Goal: Task Accomplishment & Management: Use online tool/utility

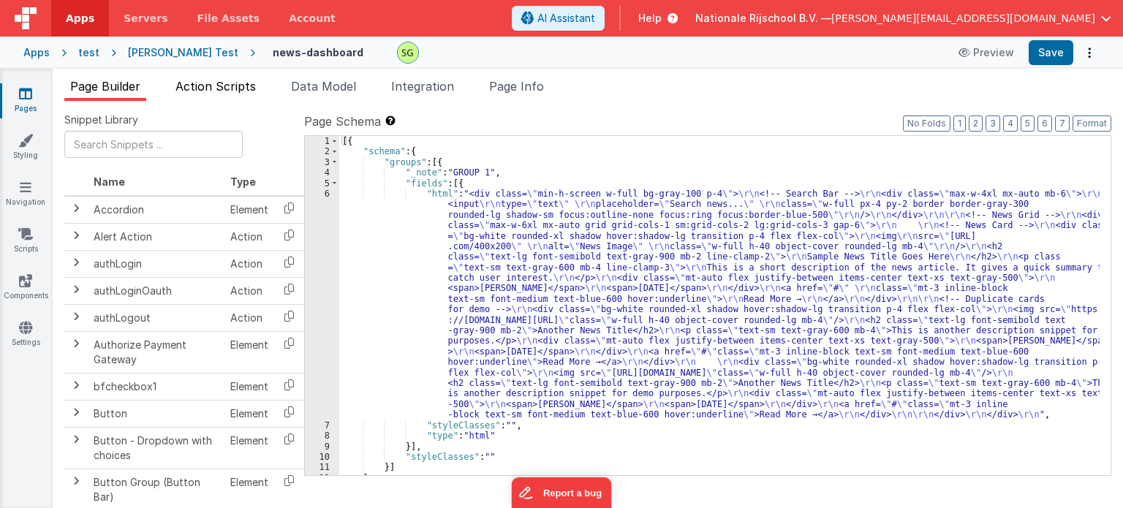
click at [216, 96] on li "Action Scripts" at bounding box center [216, 89] width 92 height 23
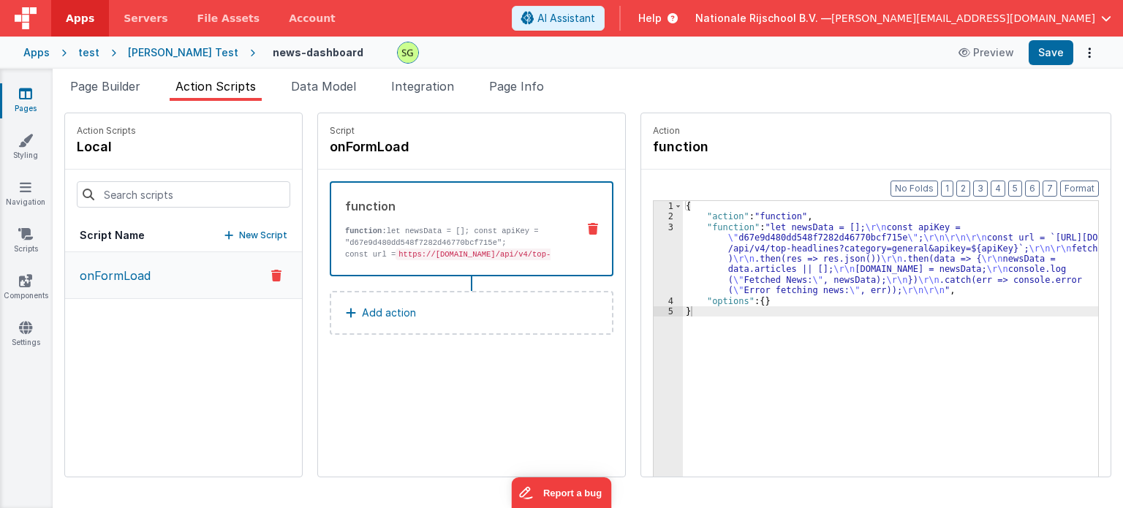
click at [654, 230] on div "3" at bounding box center [668, 259] width 29 height 74
click at [656, 225] on div "3" at bounding box center [668, 259] width 29 height 74
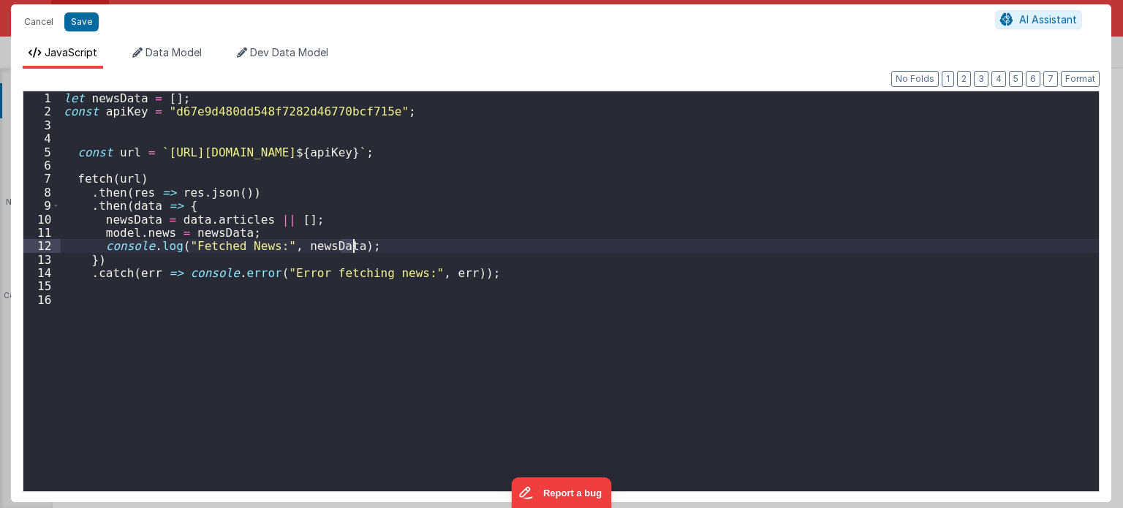
click at [155, 301] on div "let newsData = [ ] ; const apiKey = "d67e9d480dd548f7282d46770bcf715e" ; const …" at bounding box center [580, 305] width 1039 height 428
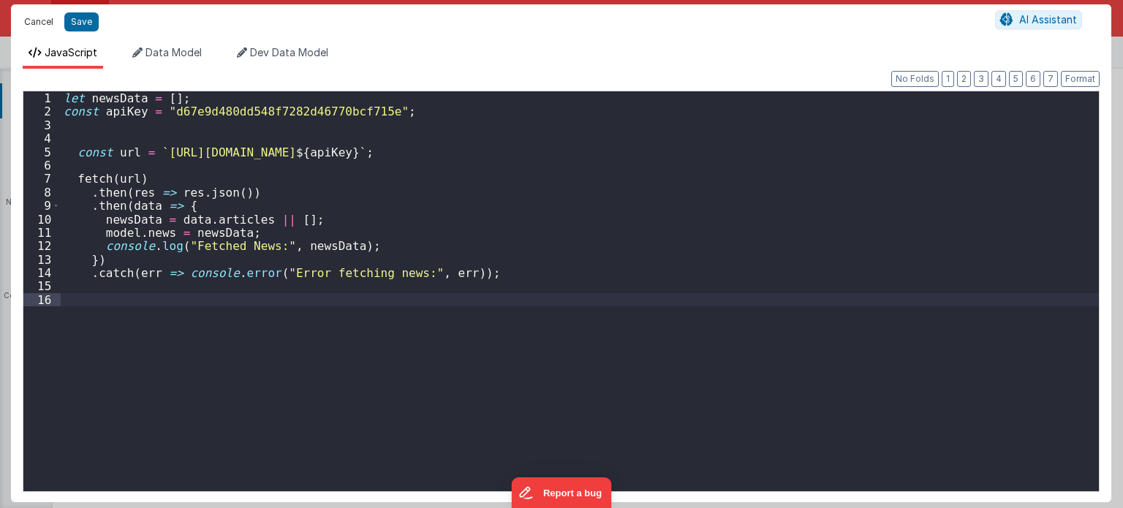
click at [39, 20] on button "Cancel" at bounding box center [39, 22] width 44 height 20
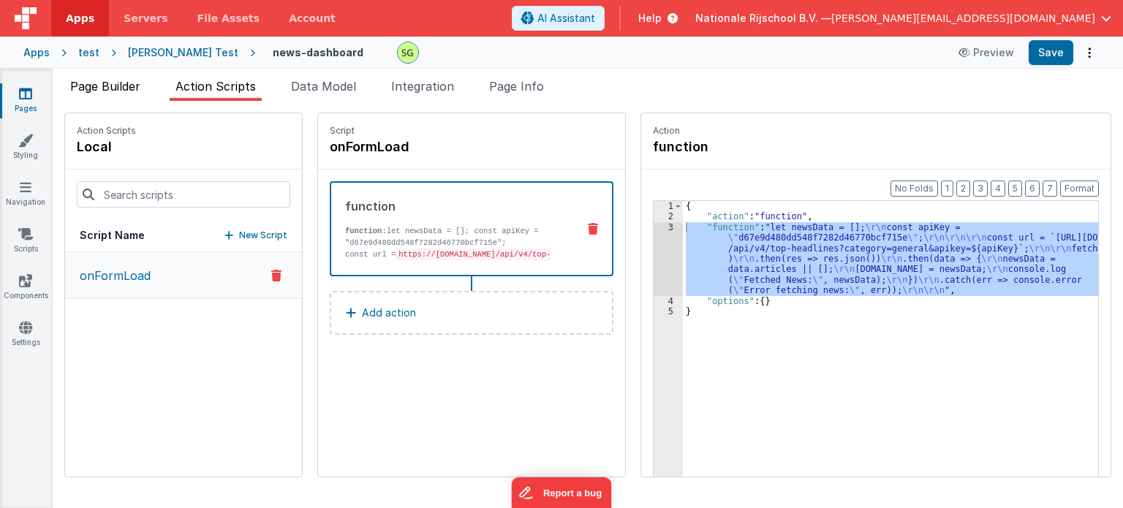
click at [111, 79] on span "Page Builder" at bounding box center [105, 86] width 70 height 15
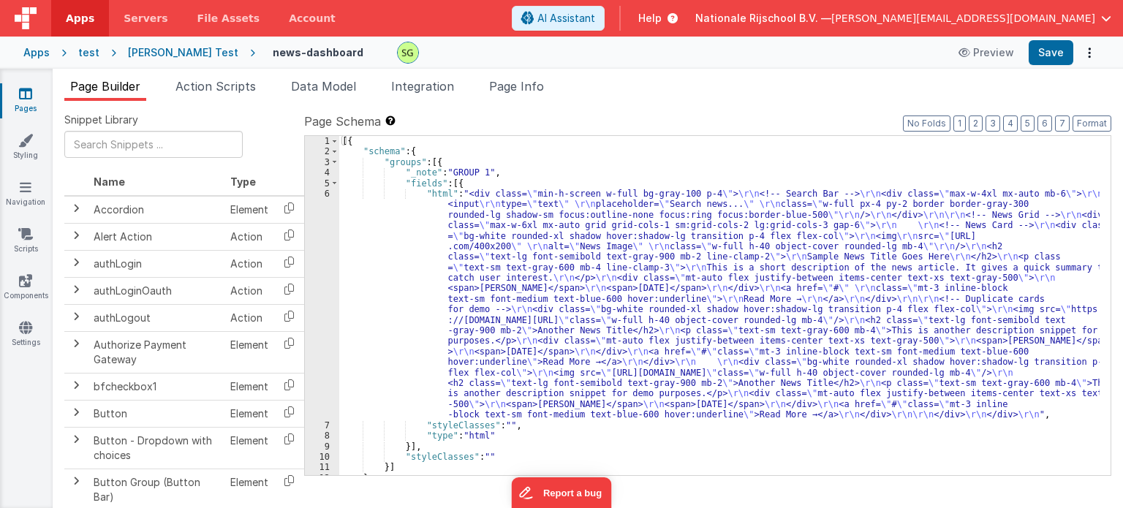
click at [329, 195] on div "6" at bounding box center [322, 305] width 34 height 232
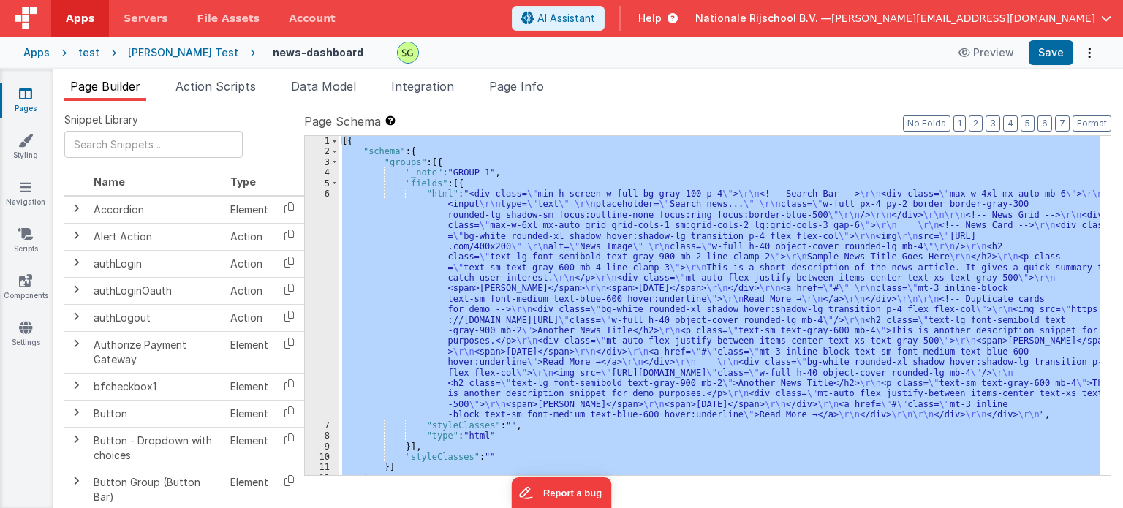
click at [329, 195] on div "6" at bounding box center [322, 305] width 34 height 232
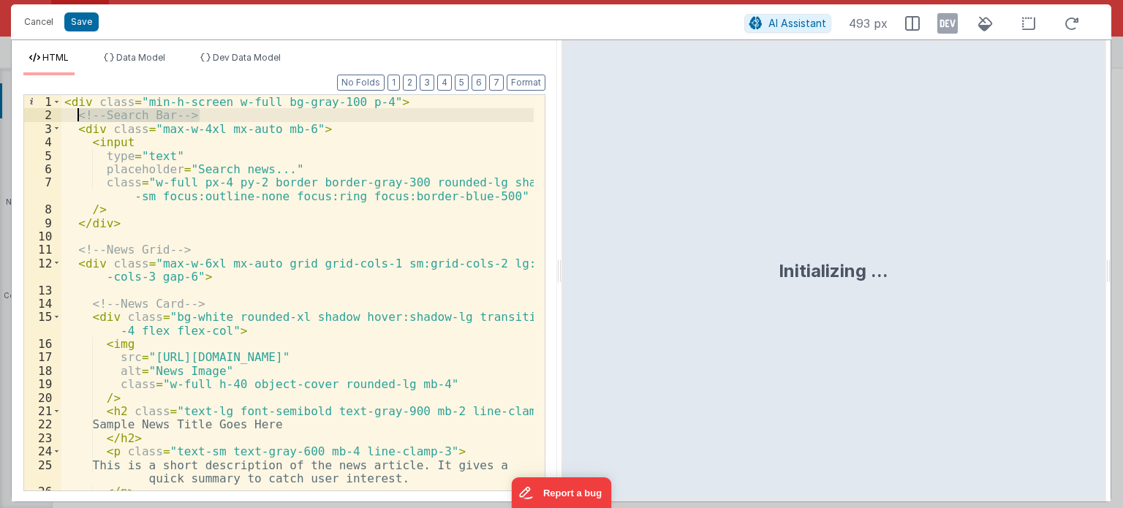
drag, startPoint x: 214, startPoint y: 113, endPoint x: 72, endPoint y: 115, distance: 141.2
click at [72, 115] on div "< div class = "min-h-screen w-full bg-gray-100 p-4" > <!-- Search Bar --> < div…" at bounding box center [297, 313] width 472 height 437
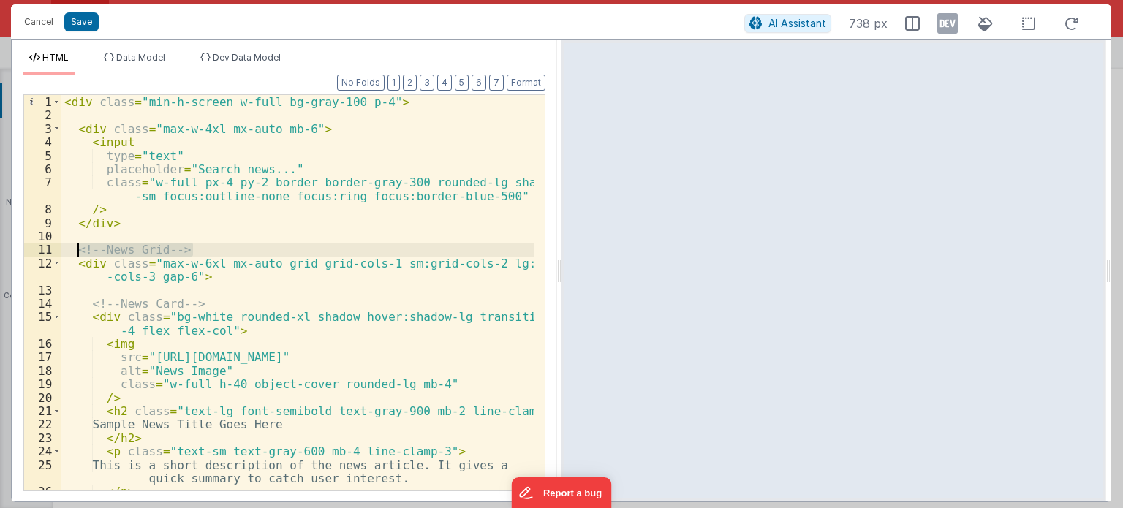
drag, startPoint x: 211, startPoint y: 245, endPoint x: 75, endPoint y: 247, distance: 136.8
click at [75, 247] on div "< div class = "min-h-screen w-full bg-gray-100 p-4" > < div class = "max-w-4xl …" at bounding box center [297, 313] width 472 height 437
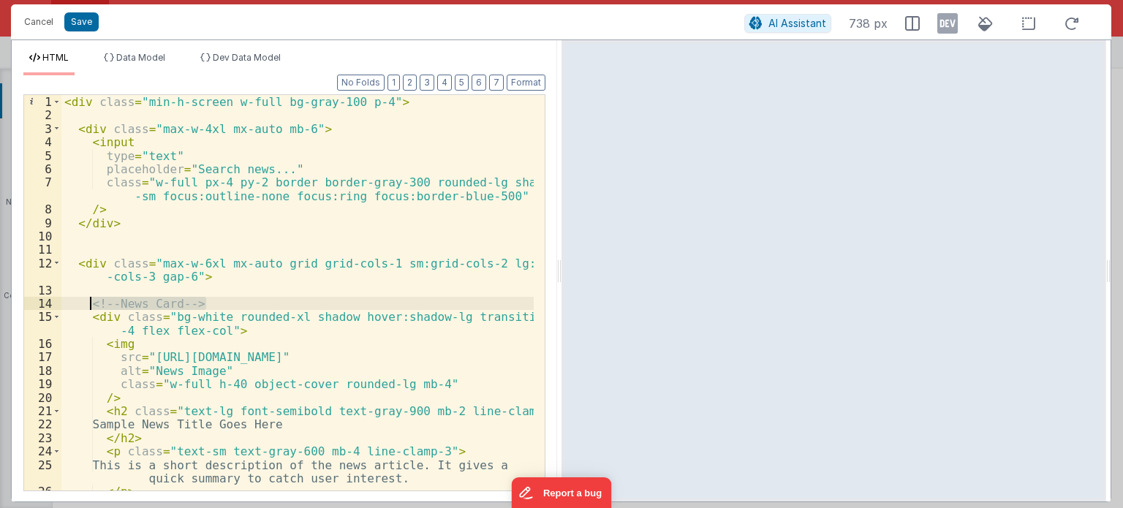
drag, startPoint x: 225, startPoint y: 306, endPoint x: 90, endPoint y: 305, distance: 135.3
click at [90, 305] on div "< div class = "min-h-screen w-full bg-gray-100 p-4" > < div class = "max-w-4xl …" at bounding box center [297, 313] width 472 height 437
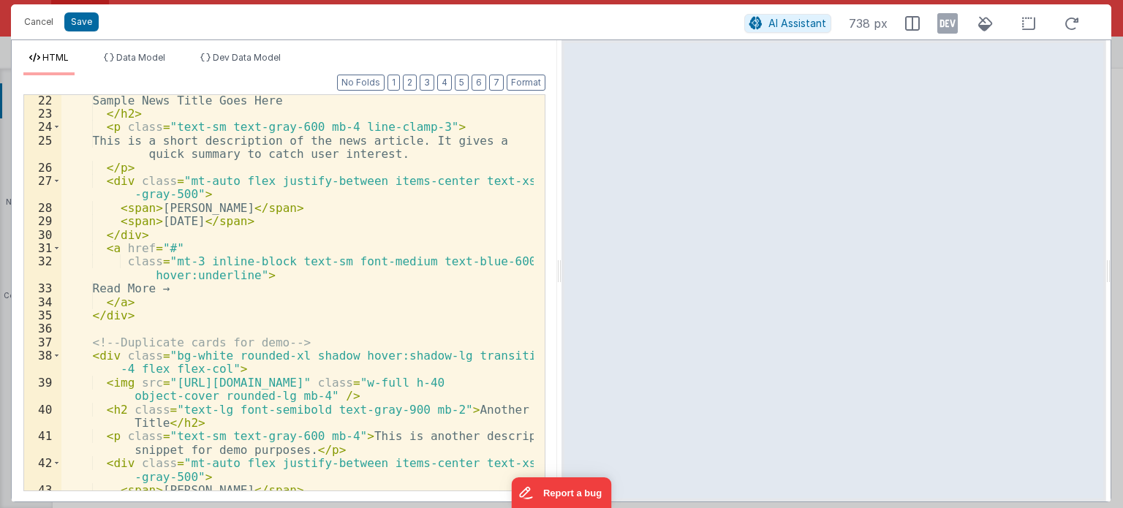
scroll to position [325, 0]
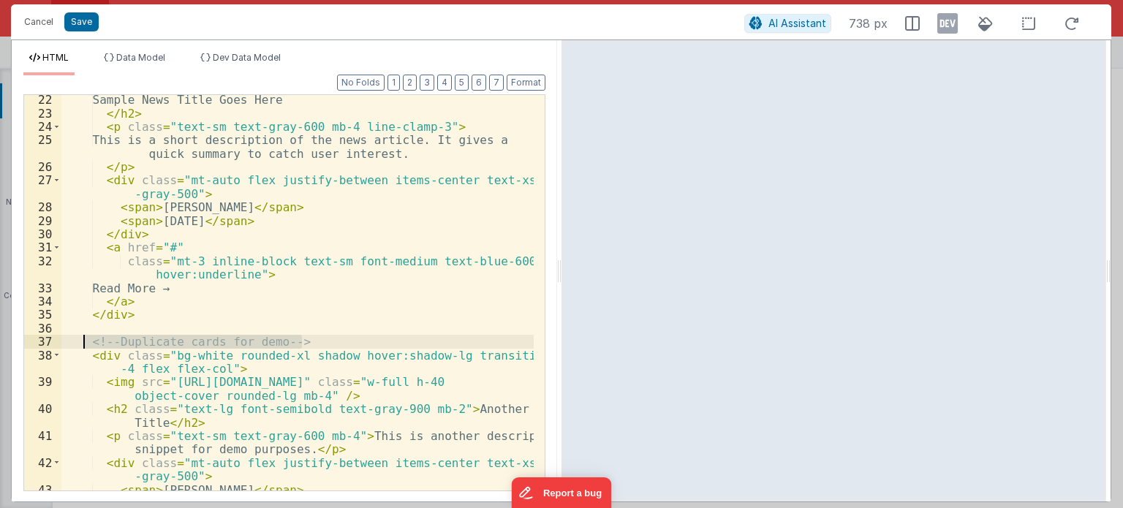
drag, startPoint x: 314, startPoint y: 342, endPoint x: 84, endPoint y: 342, distance: 229.6
click at [84, 342] on div "Sample News Title Goes Here </ h2 > < p class = "text-sm text-gray-600 mb-4 lin…" at bounding box center [297, 304] width 472 height 423
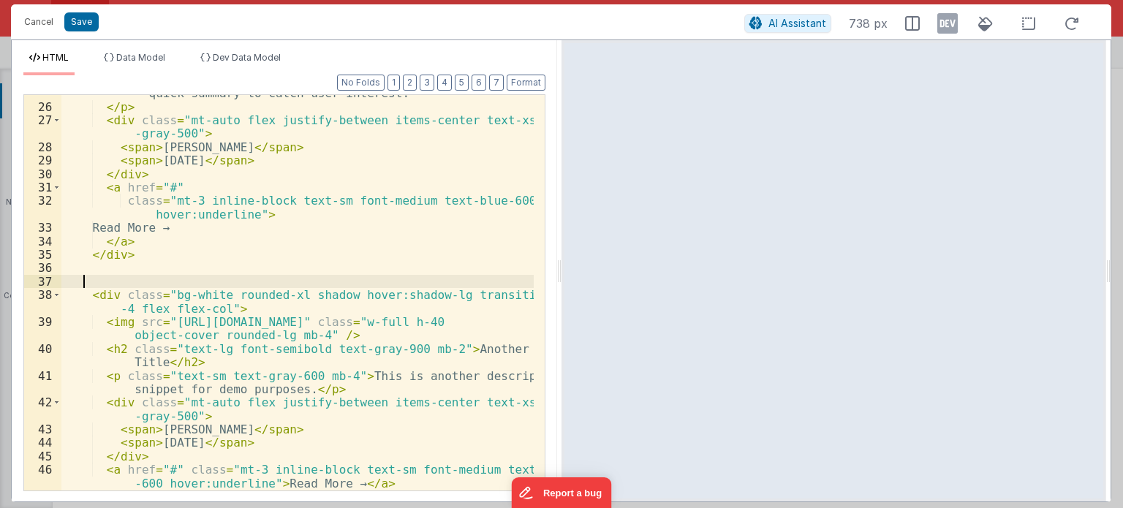
scroll to position [394, 0]
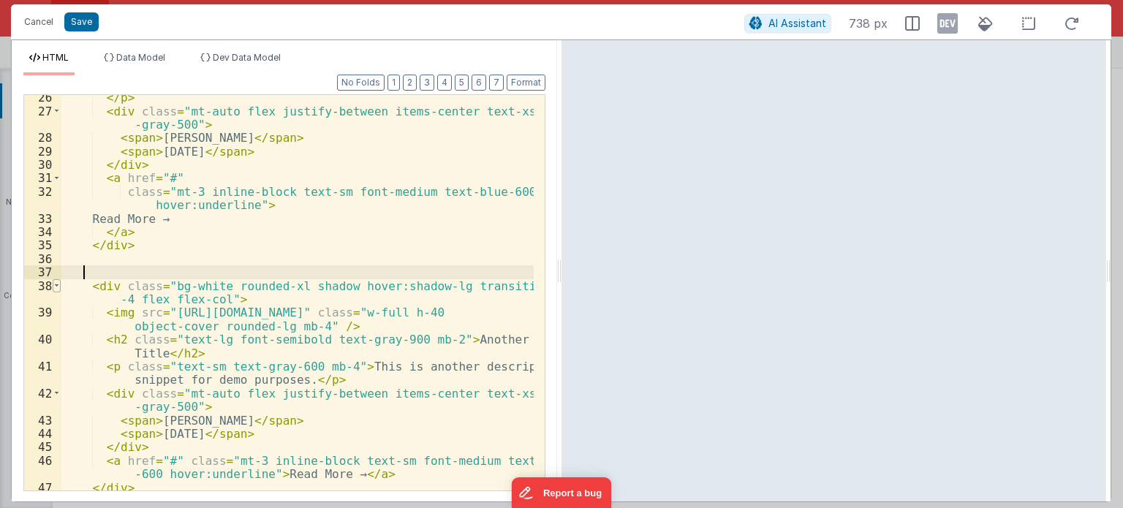
click at [53, 286] on span at bounding box center [57, 285] width 8 height 13
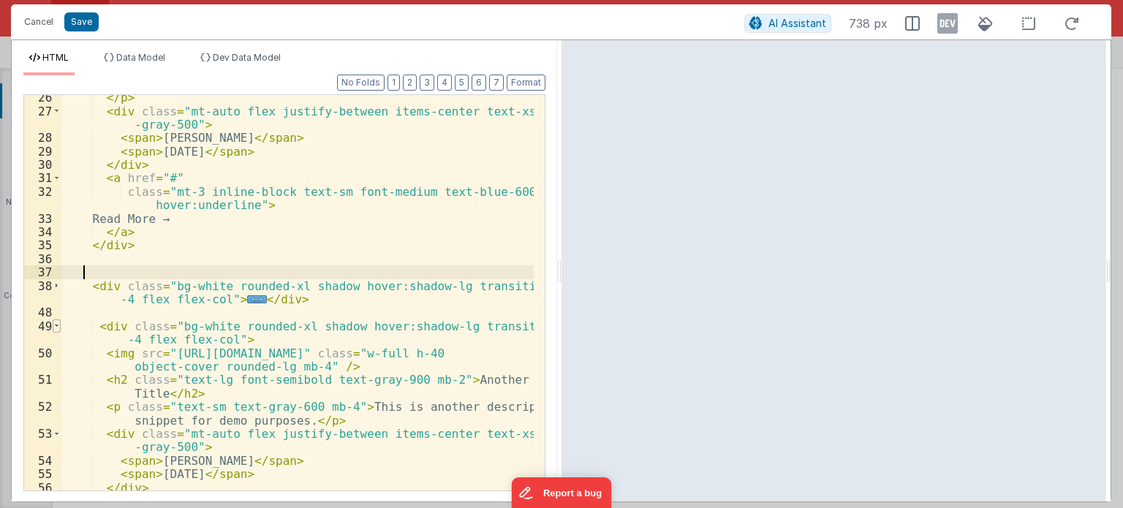
click at [59, 323] on span at bounding box center [57, 326] width 8 height 13
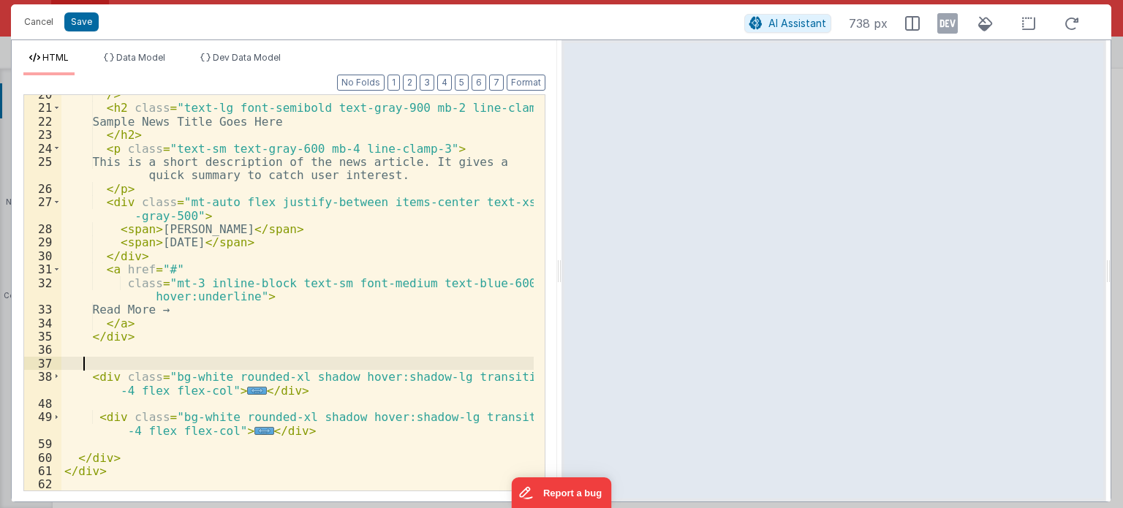
scroll to position [304, 0]
click at [101, 374] on div "/> < h2 class = "text-lg font-semibold text-gray-900 mb-2 line-clamp-2" > Sampl…" at bounding box center [297, 299] width 472 height 423
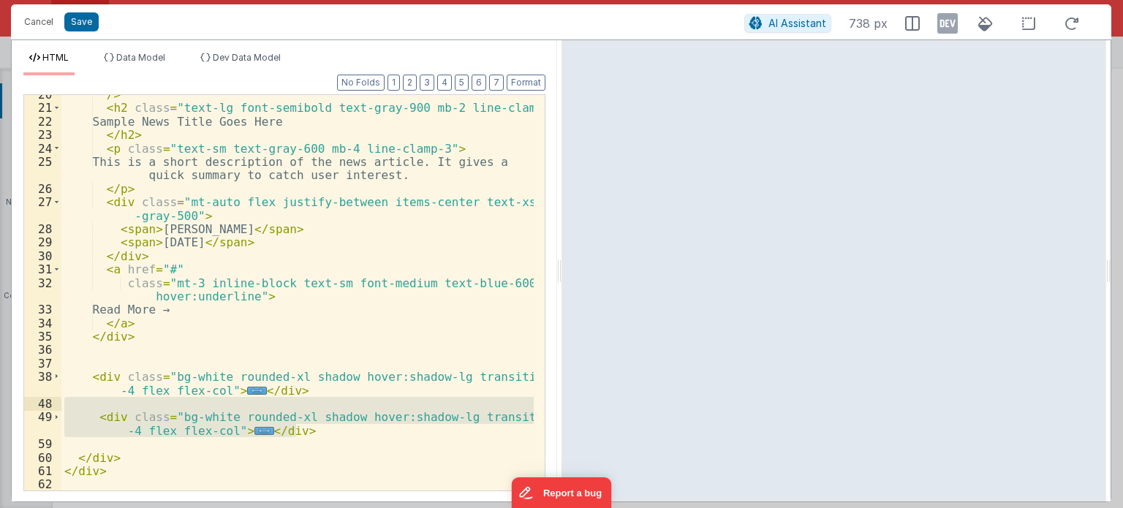
drag, startPoint x: 297, startPoint y: 432, endPoint x: 0, endPoint y: 406, distance: 298.1
click at [0, 406] on div "Cancel Save AI Assistant 738 px HTML Data Model Dev Data Model Format 7 6 5 4 3…" at bounding box center [561, 254] width 1123 height 508
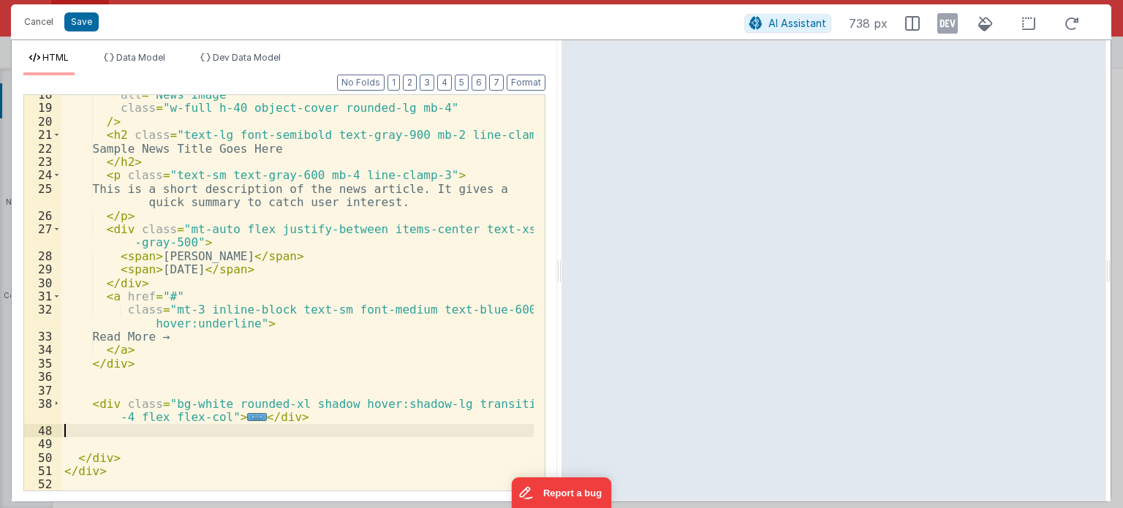
scroll to position [276, 0]
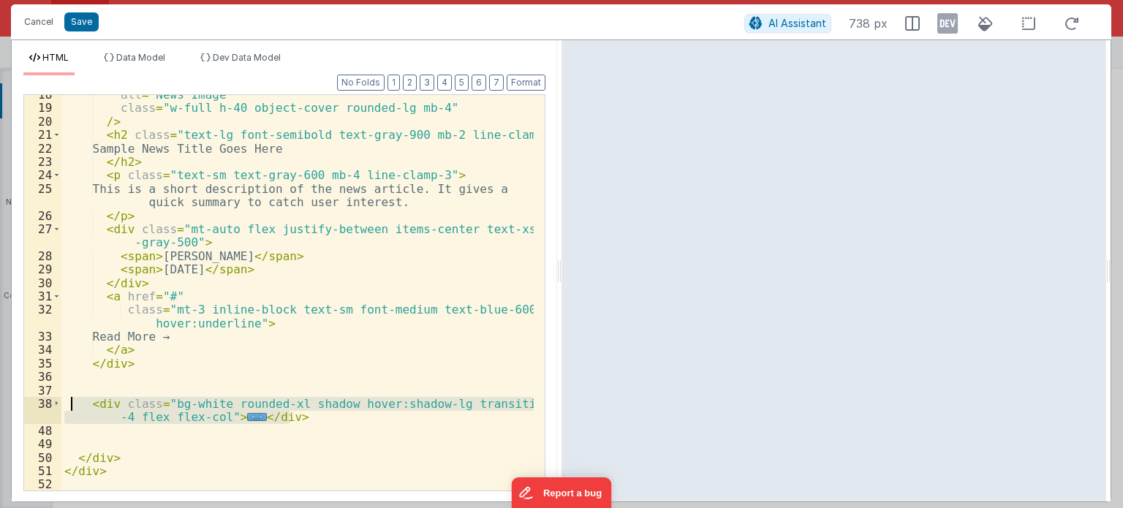
drag, startPoint x: 304, startPoint y: 418, endPoint x: 69, endPoint y: 405, distance: 235.1
click at [69, 405] on div "alt = "News Image" class = "w-full h-40 object-cover rounded-lg mb-4" /> < h2 c…" at bounding box center [297, 299] width 472 height 423
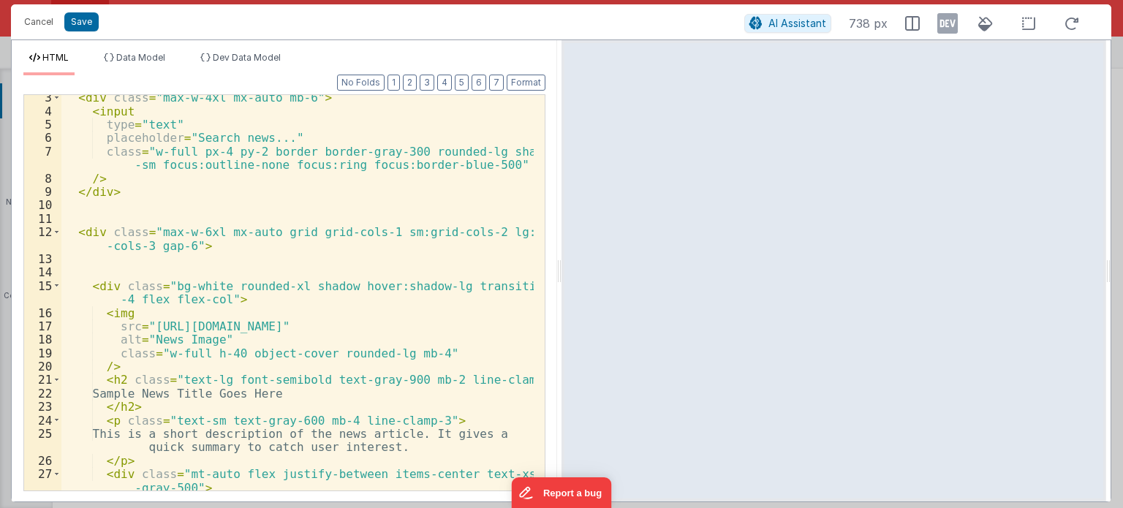
scroll to position [0, 0]
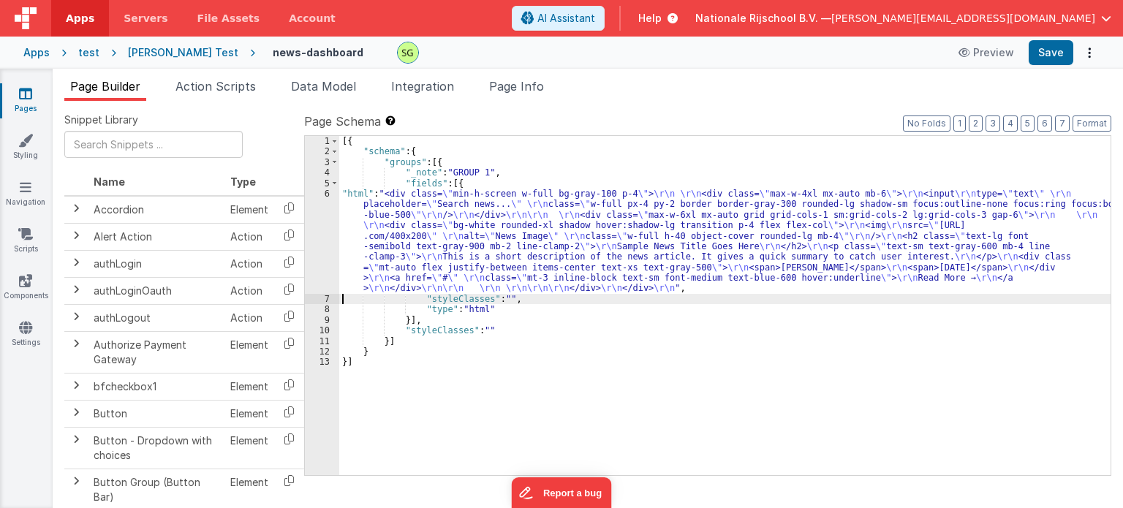
click at [325, 194] on div "6" at bounding box center [322, 241] width 34 height 105
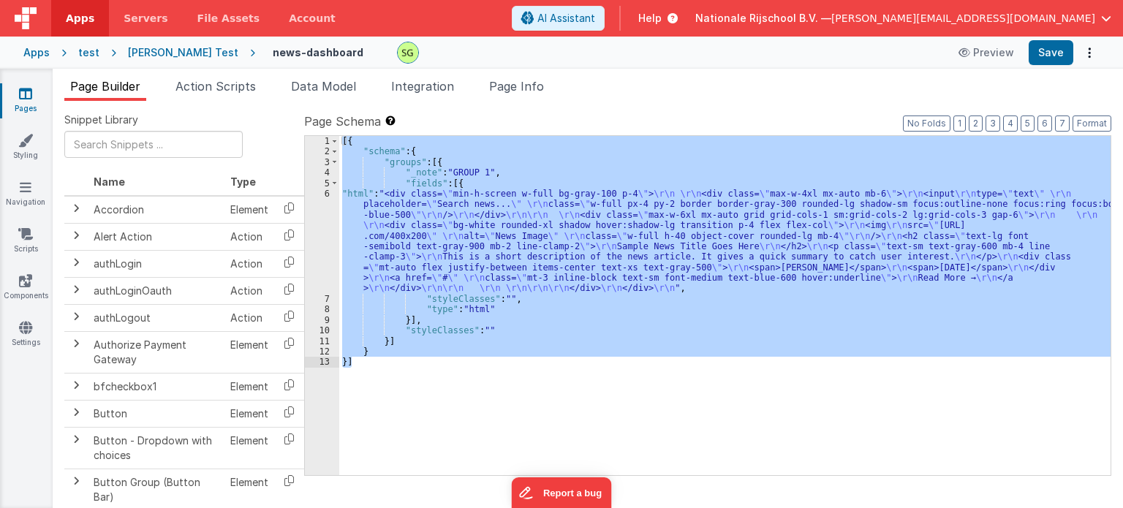
click at [325, 194] on div "6" at bounding box center [322, 241] width 34 height 105
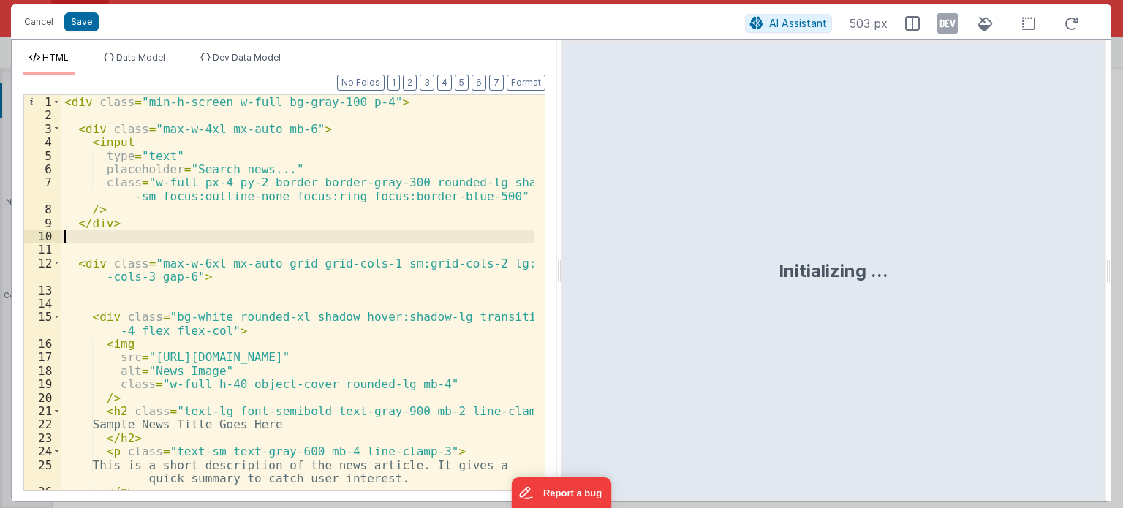
click at [333, 281] on div "< div class = "min-h-screen w-full bg-gray-100 p-4" > < div class = "max-w-4xl …" at bounding box center [297, 313] width 472 height 437
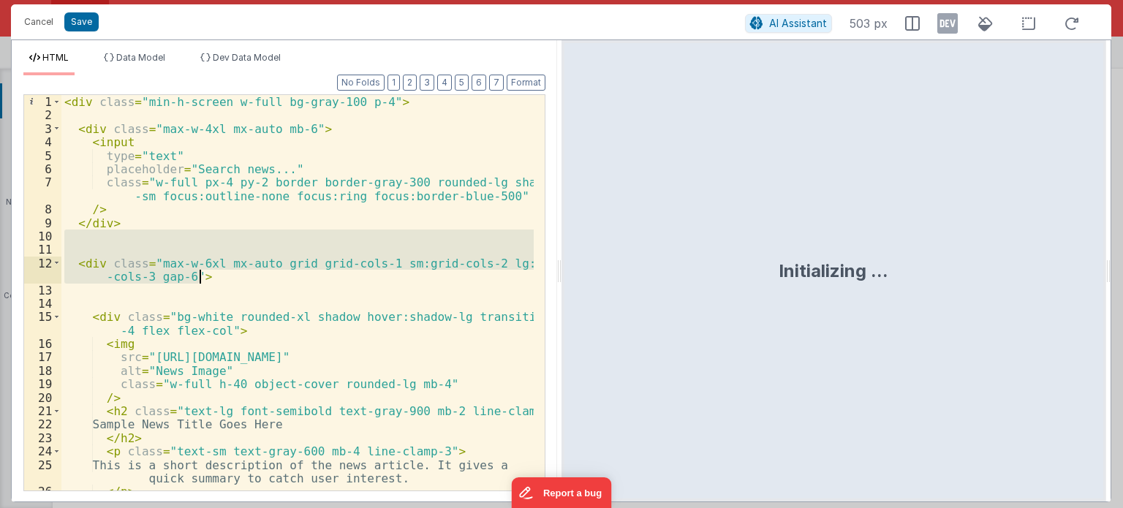
click at [333, 281] on div "< div class = "min-h-screen w-full bg-gray-100 p-4" > < div class = "max-w-4xl …" at bounding box center [297, 293] width 472 height 396
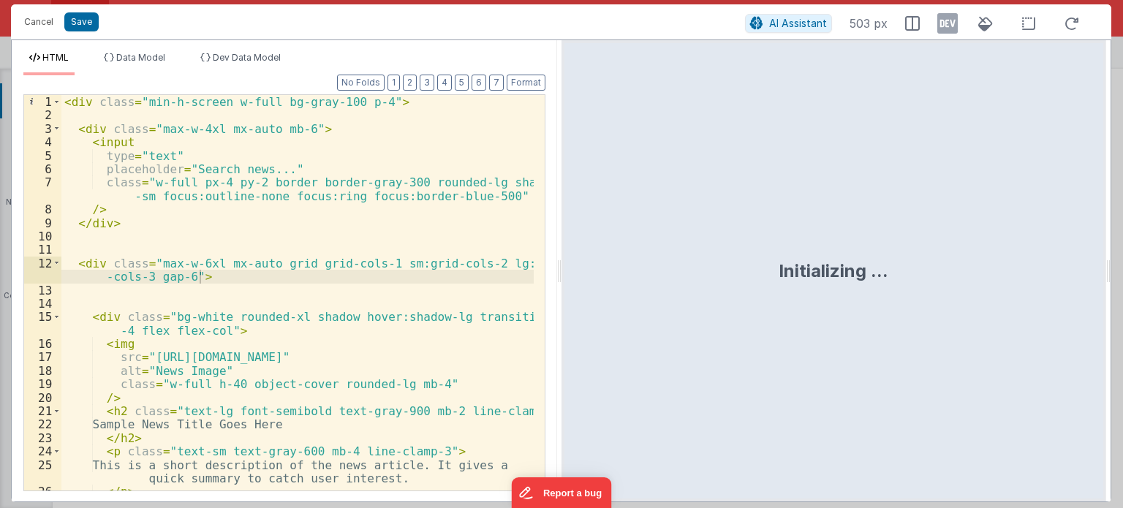
click at [333, 281] on div "< div class = "min-h-screen w-full bg-gray-100 p-4" > < div class = "max-w-4xl …" at bounding box center [297, 313] width 472 height 437
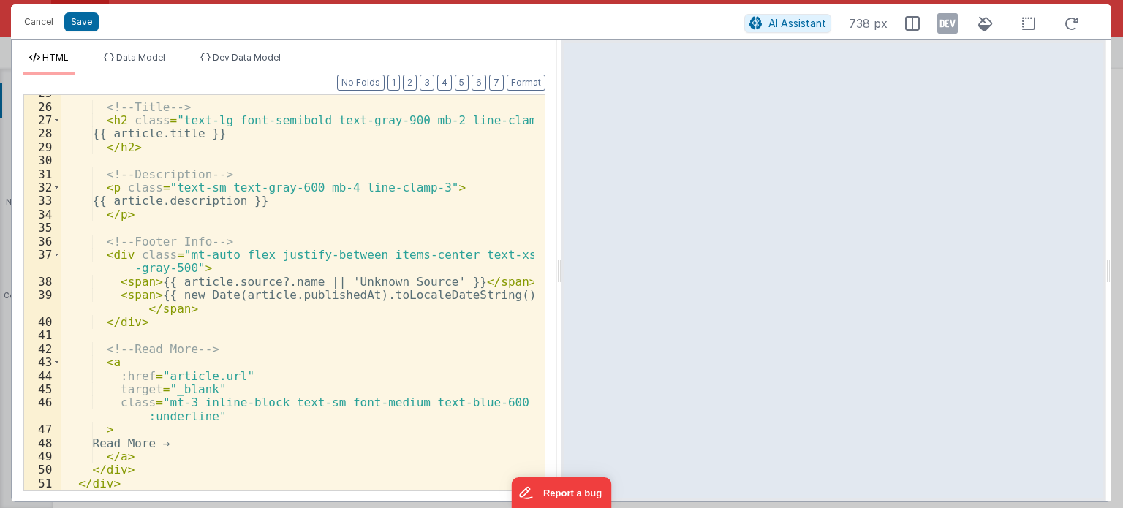
scroll to position [398, 0]
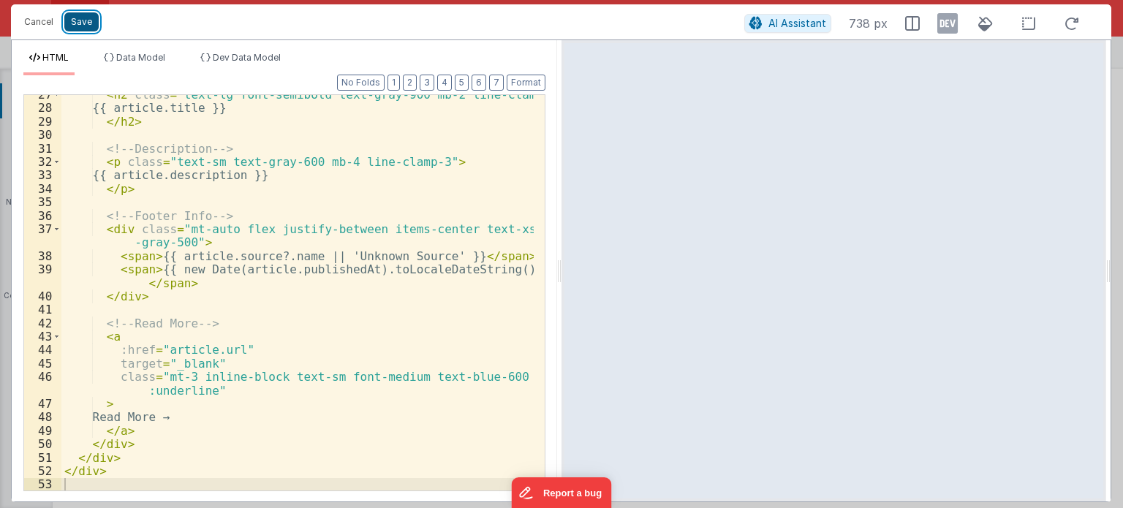
click at [69, 22] on button "Save" at bounding box center [81, 21] width 34 height 19
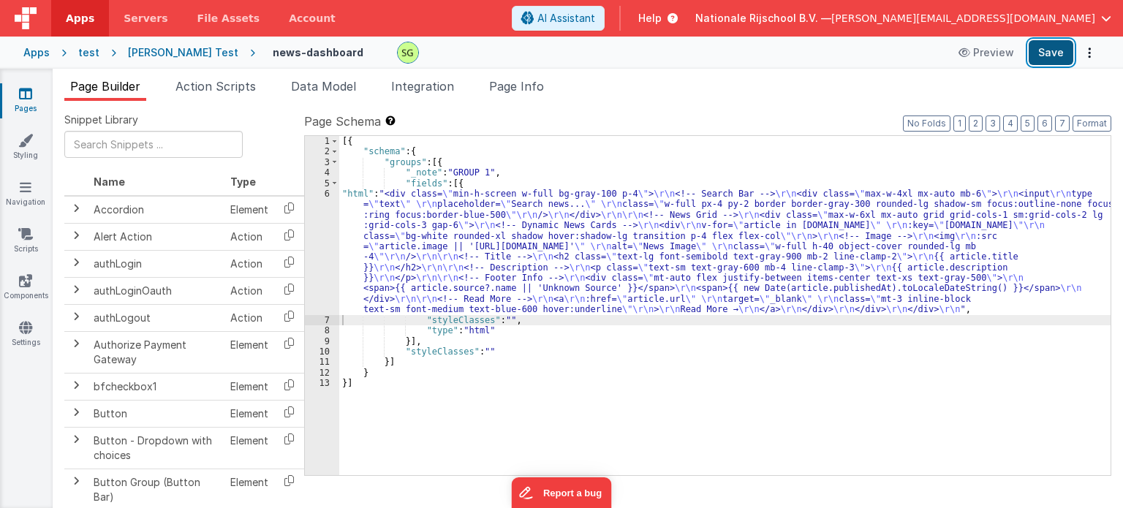
click at [1058, 50] on button "Save" at bounding box center [1051, 52] width 45 height 25
click at [327, 192] on div "6" at bounding box center [322, 252] width 34 height 127
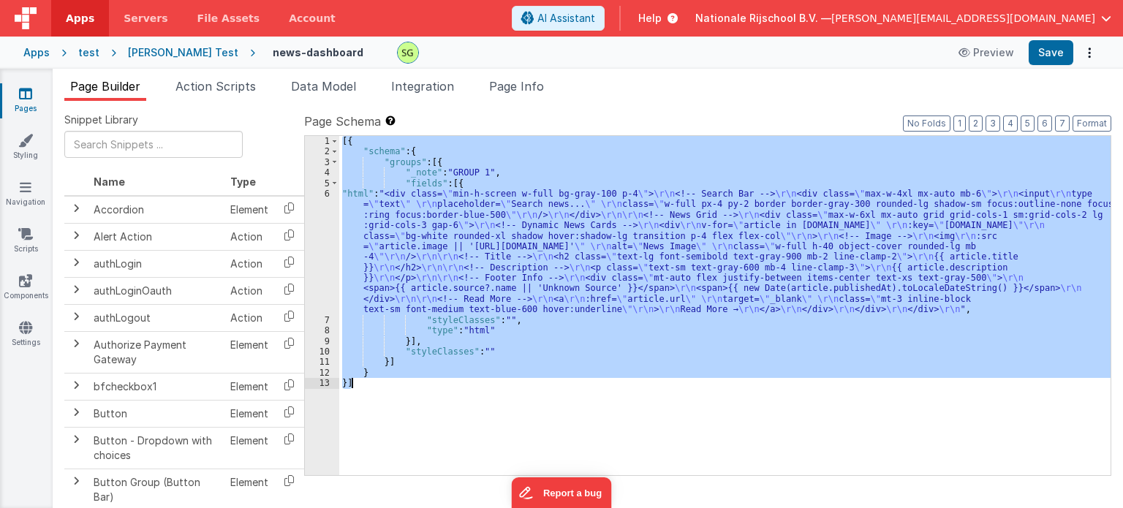
click at [327, 192] on div "6" at bounding box center [322, 252] width 34 height 127
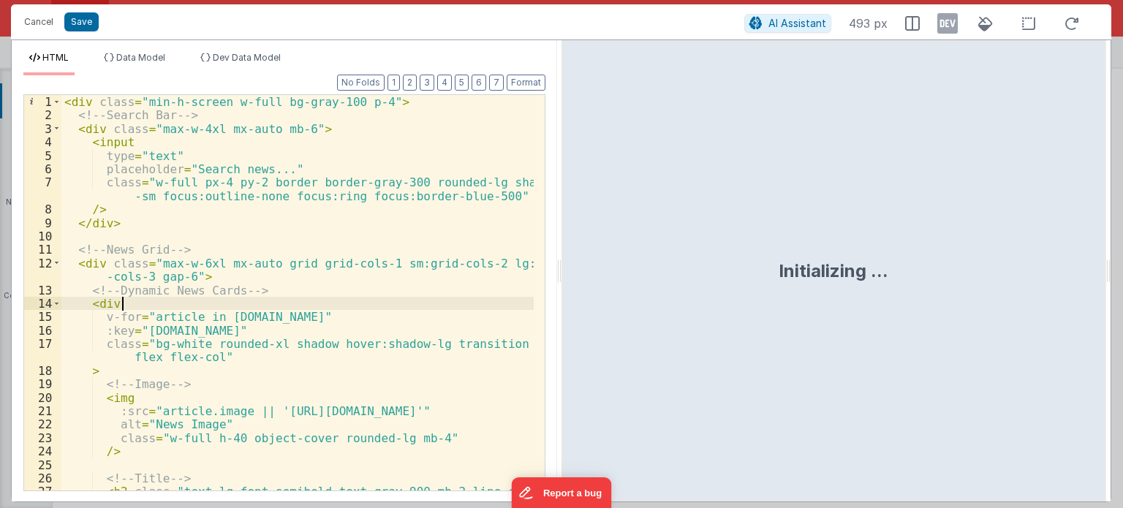
click at [481, 304] on div "< div class = "min-h-screen w-full bg-gray-100 p-4" > <!-- Search Bar --> < div…" at bounding box center [297, 306] width 472 height 423
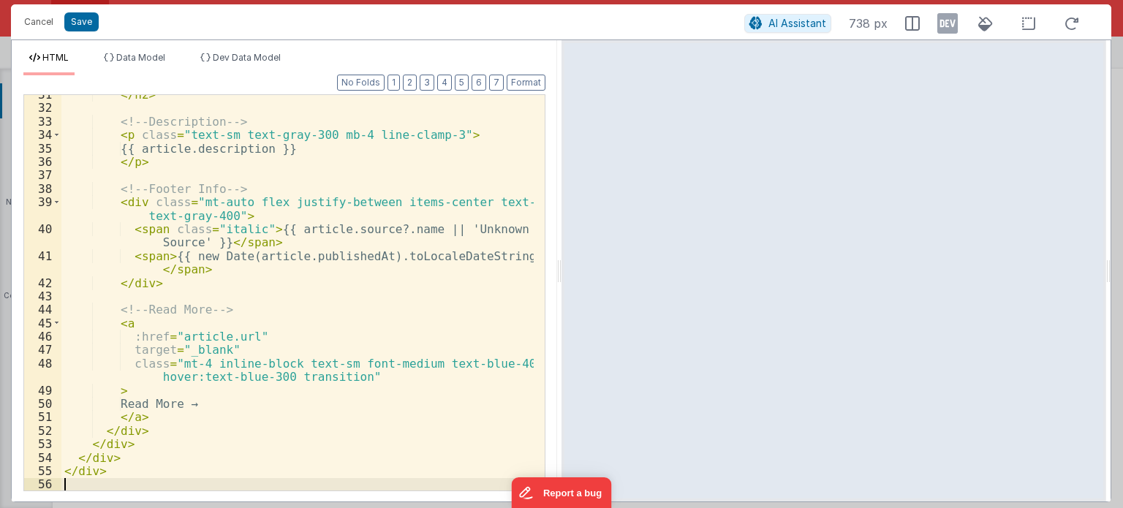
scroll to position [491, 0]
click at [76, 22] on button "Save" at bounding box center [81, 21] width 34 height 19
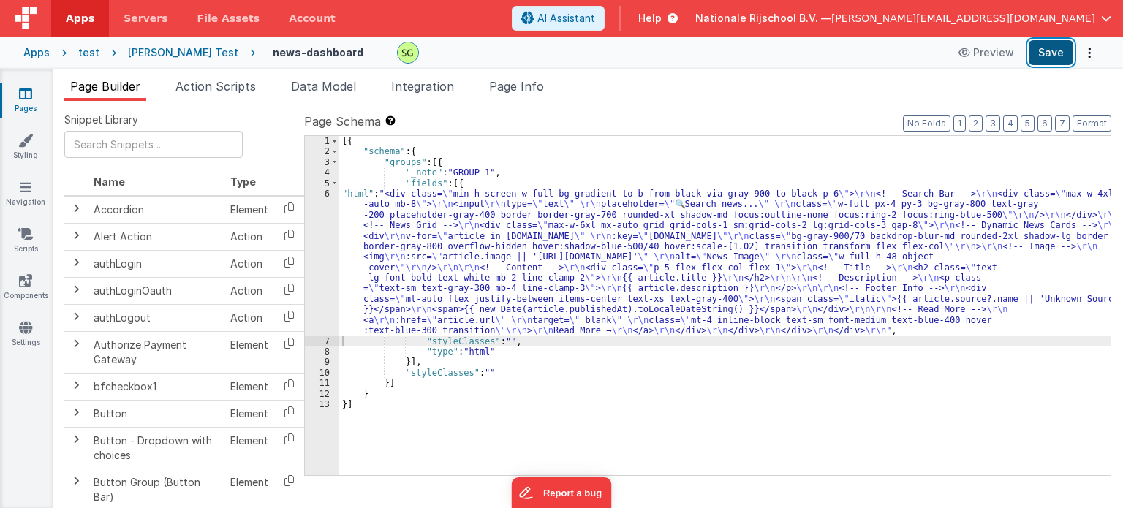
click at [1042, 45] on button "Save" at bounding box center [1051, 52] width 45 height 25
click at [327, 192] on div "6" at bounding box center [322, 263] width 34 height 148
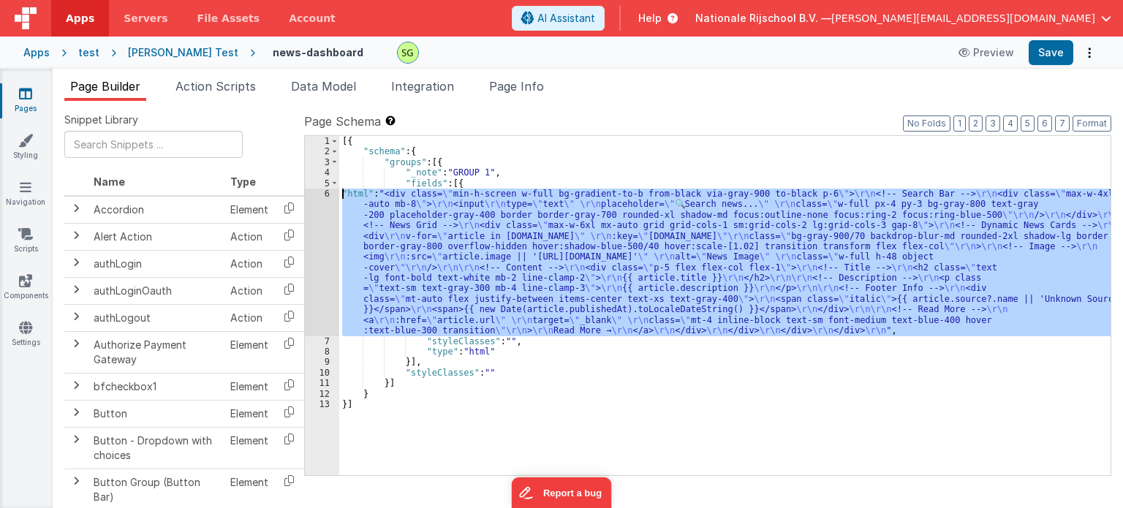
click at [327, 192] on div "6" at bounding box center [322, 263] width 34 height 148
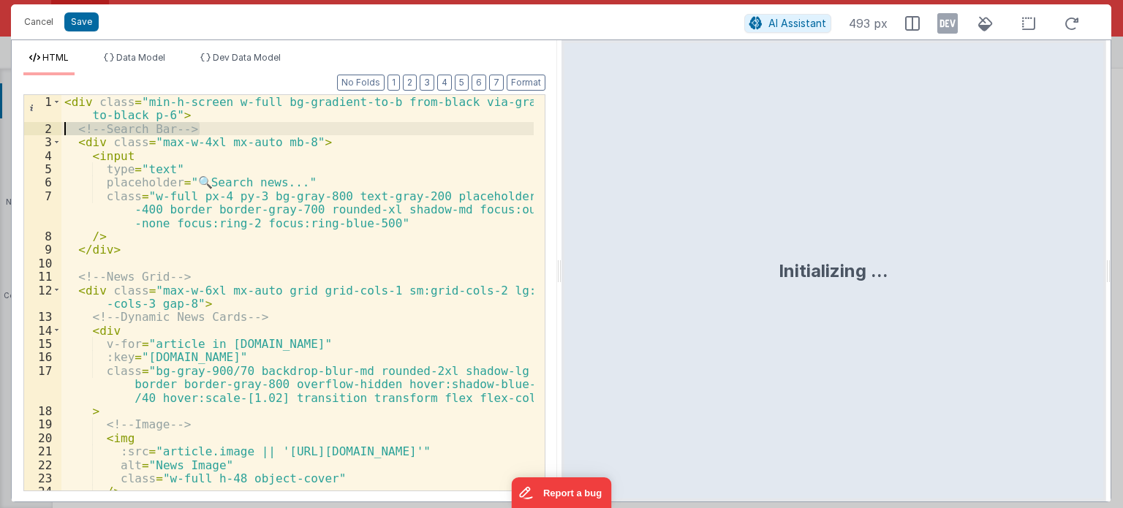
drag, startPoint x: 218, startPoint y: 125, endPoint x: 44, endPoint y: 134, distance: 174.3
click at [44, 134] on div "1 2 3 4 5 6 7 8 9 10 11 12 13 14 15 16 17 18 19 20 21 22 23 24 25 < div class =…" at bounding box center [284, 292] width 522 height 397
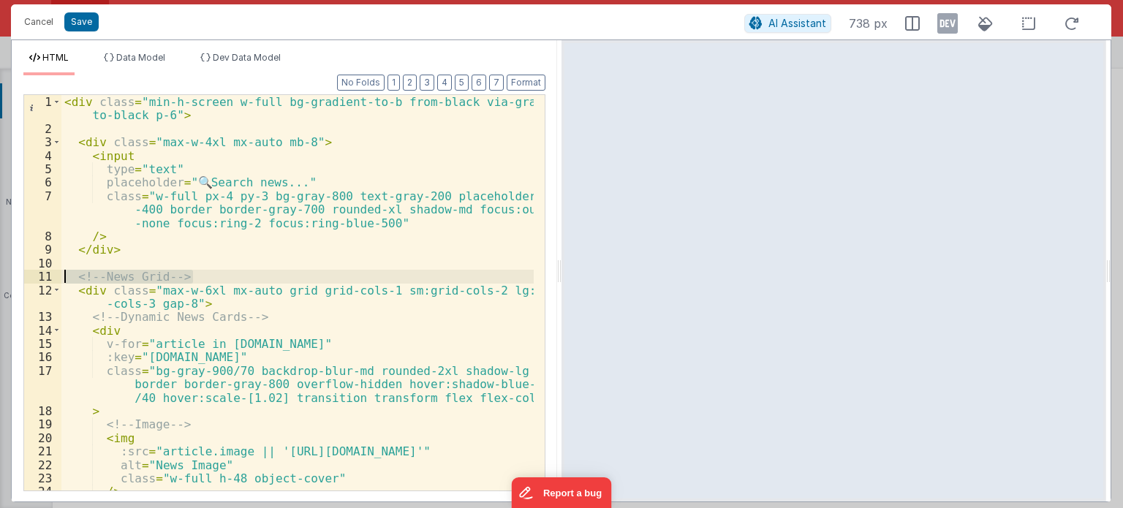
drag, startPoint x: 210, startPoint y: 274, endPoint x: 52, endPoint y: 271, distance: 158.0
click at [52, 271] on div "1 2 3 4 5 6 7 8 9 10 11 12 13 14 15 16 17 18 19 20 21 22 23 24 25 < div class =…" at bounding box center [284, 292] width 522 height 397
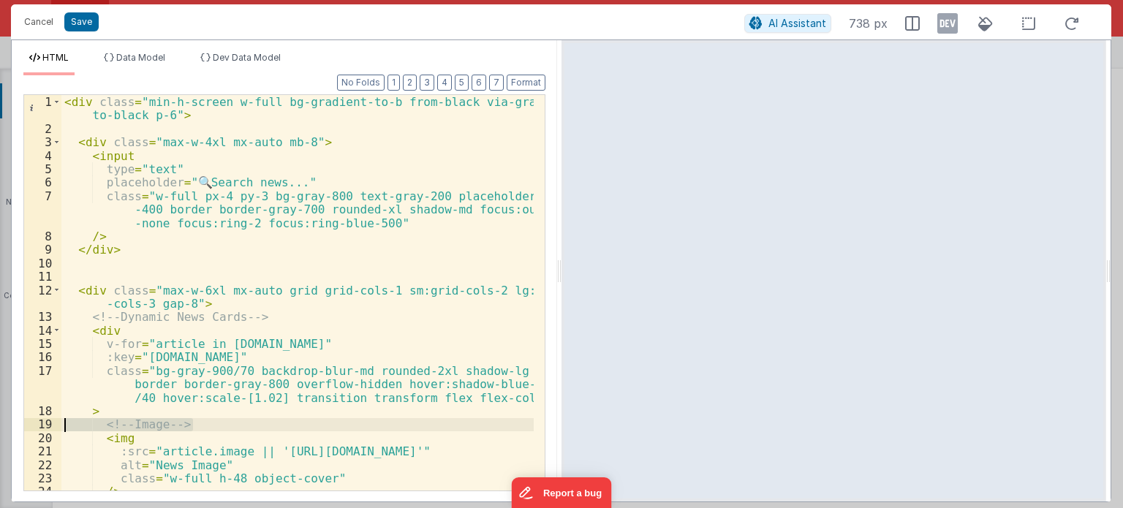
drag, startPoint x: 199, startPoint y: 423, endPoint x: 47, endPoint y: 429, distance: 152.2
click at [47, 429] on div "1 2 3 4 5 6 7 8 9 10 11 12 13 14 15 16 17 18 19 20 21 22 23 24 25 < div class =…" at bounding box center [284, 292] width 522 height 397
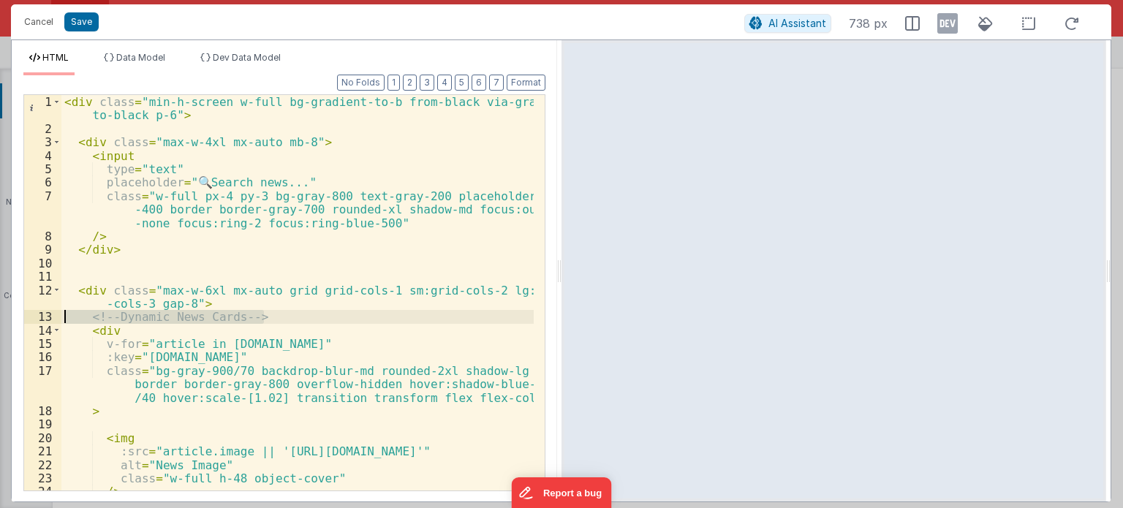
drag, startPoint x: 279, startPoint y: 317, endPoint x: 59, endPoint y: 321, distance: 220.2
click at [59, 321] on div "1 2 3 4 5 6 7 8 9 10 11 12 13 14 15 16 17 18 19 20 21 22 23 24 25 < div class =…" at bounding box center [284, 292] width 522 height 397
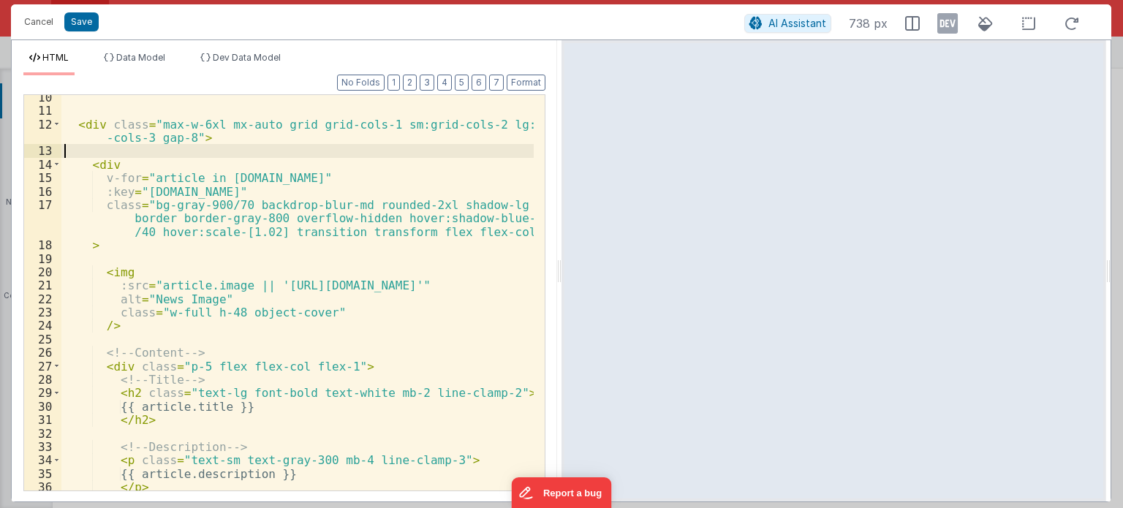
scroll to position [166, 0]
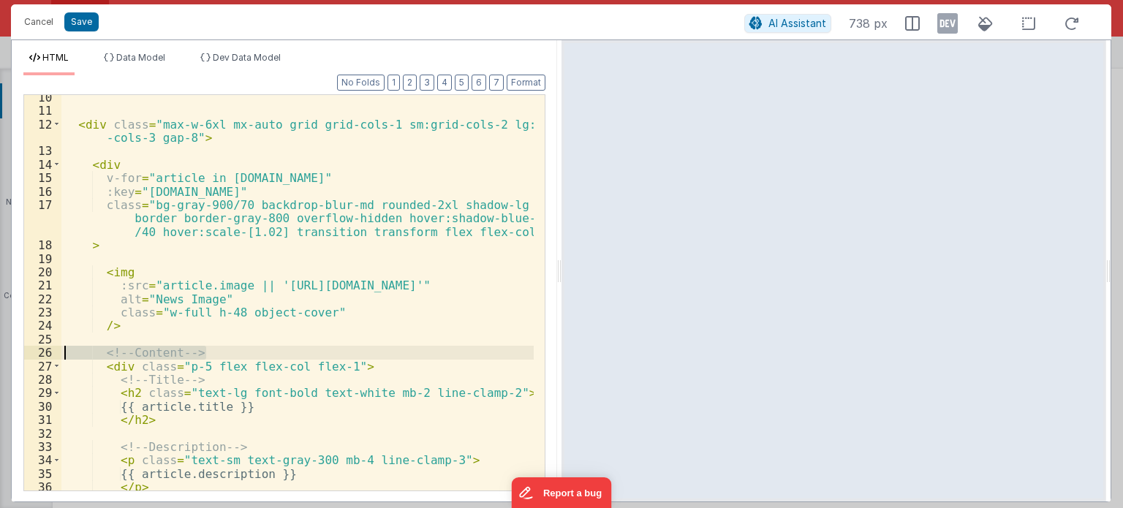
drag, startPoint x: 219, startPoint y: 355, endPoint x: 40, endPoint y: 344, distance: 179.5
click at [40, 344] on div "10 11 12 13 14 15 16 17 18 19 20 21 22 23 24 25 26 27 28 29 30 31 32 33 34 35 3…" at bounding box center [284, 292] width 522 height 397
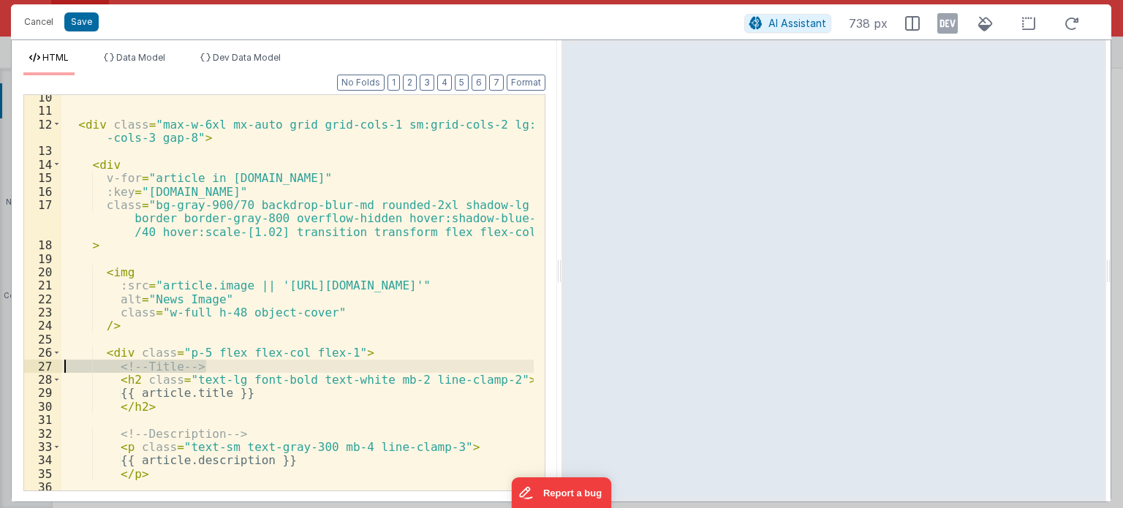
drag, startPoint x: 205, startPoint y: 365, endPoint x: 49, endPoint y: 366, distance: 155.8
click at [49, 366] on div "10 11 12 13 14 15 16 17 18 19 20 21 22 23 24 25 26 27 28 29 30 31 32 33 34 35 3…" at bounding box center [284, 292] width 522 height 397
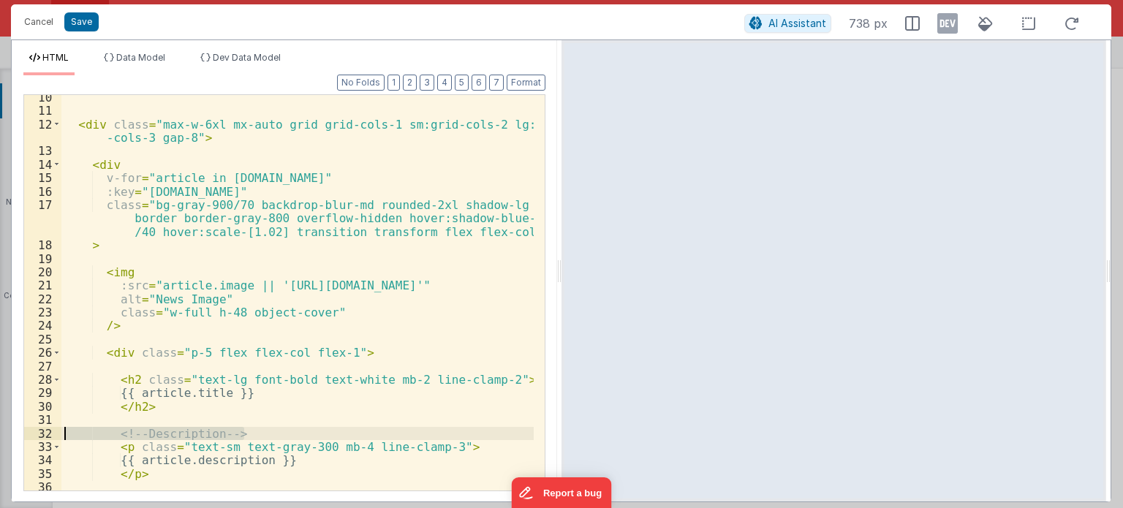
drag, startPoint x: 257, startPoint y: 434, endPoint x: 39, endPoint y: 435, distance: 218.7
click at [39, 435] on div "10 11 12 13 14 15 16 17 18 19 20 21 22 23 24 25 26 27 28 29 30 31 32 33 34 35 3…" at bounding box center [284, 292] width 522 height 397
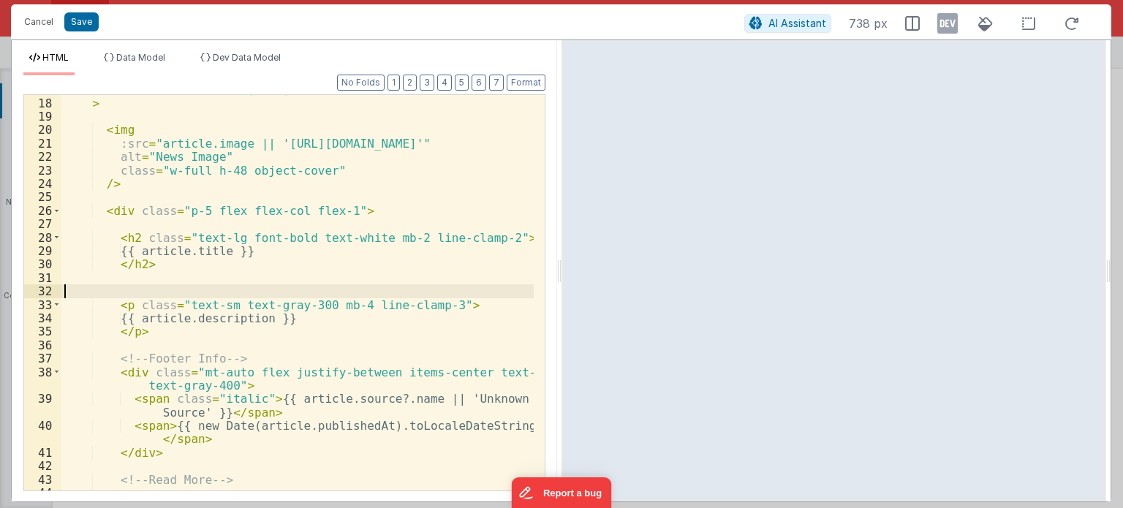
scroll to position [394, 0]
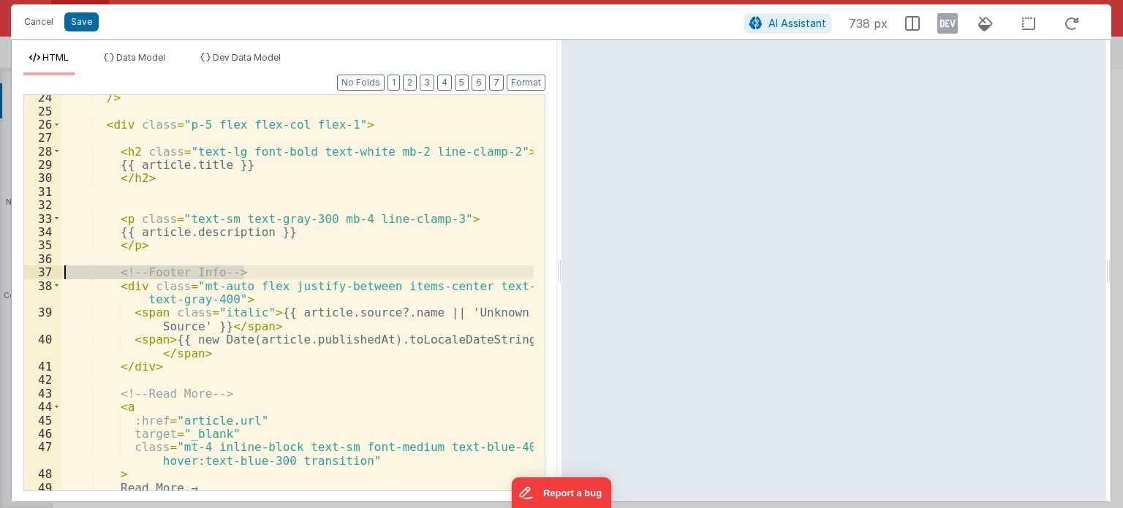
drag, startPoint x: 266, startPoint y: 265, endPoint x: 54, endPoint y: 268, distance: 212.1
click at [54, 268] on div "24 25 26 27 28 29 30 31 32 33 34 35 36 37 38 39 40 41 42 43 44 45 46 47 48 49 5…" at bounding box center [284, 292] width 522 height 397
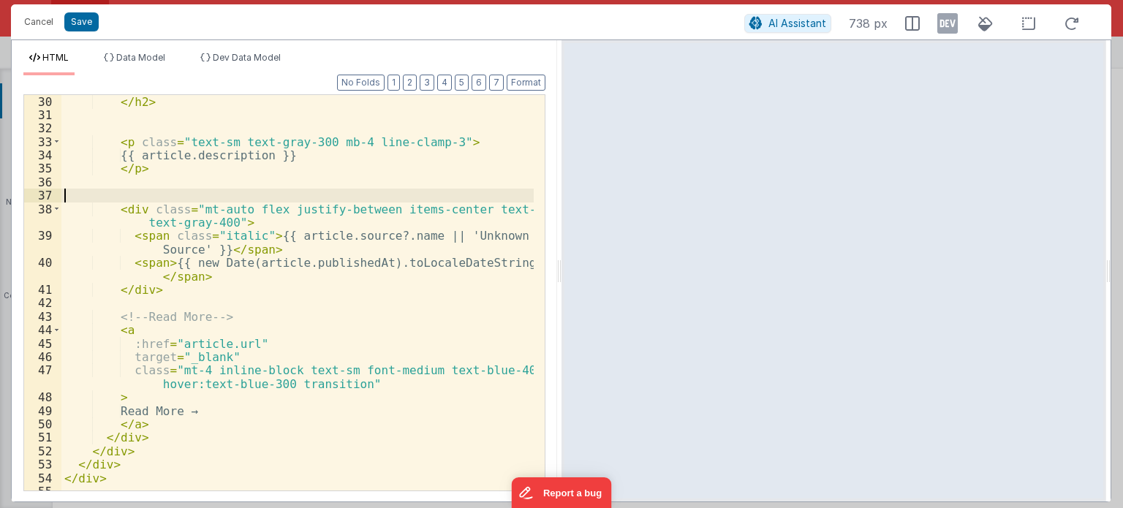
scroll to position [473, 0]
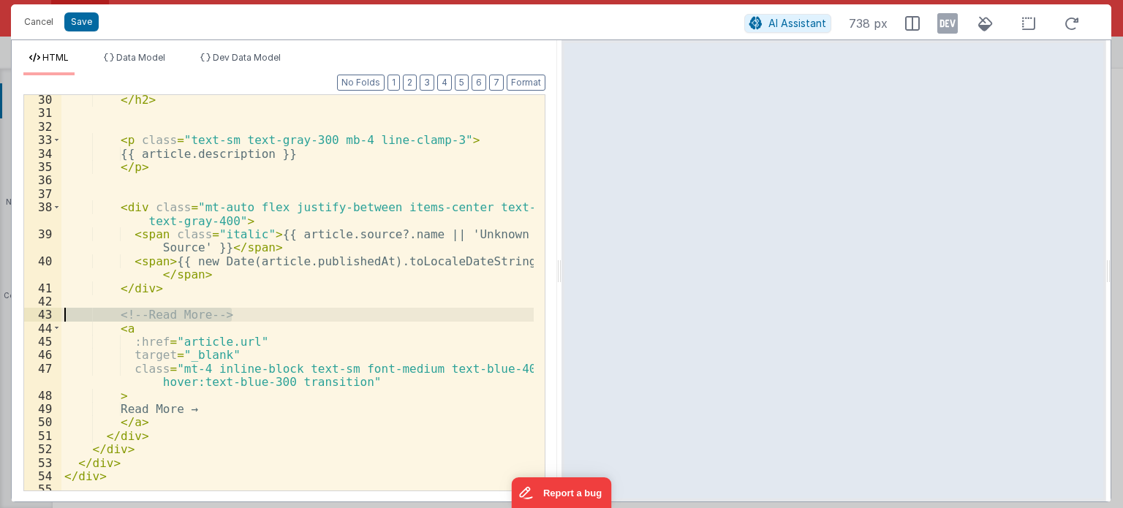
drag, startPoint x: 242, startPoint y: 311, endPoint x: 7, endPoint y: 316, distance: 234.8
click at [7, 316] on div "Cancel Save AI Assistant 738 px HTML Data Model Dev Data Model Format 7 6 5 4 3…" at bounding box center [561, 254] width 1123 height 508
